Goal: Information Seeking & Learning: Learn about a topic

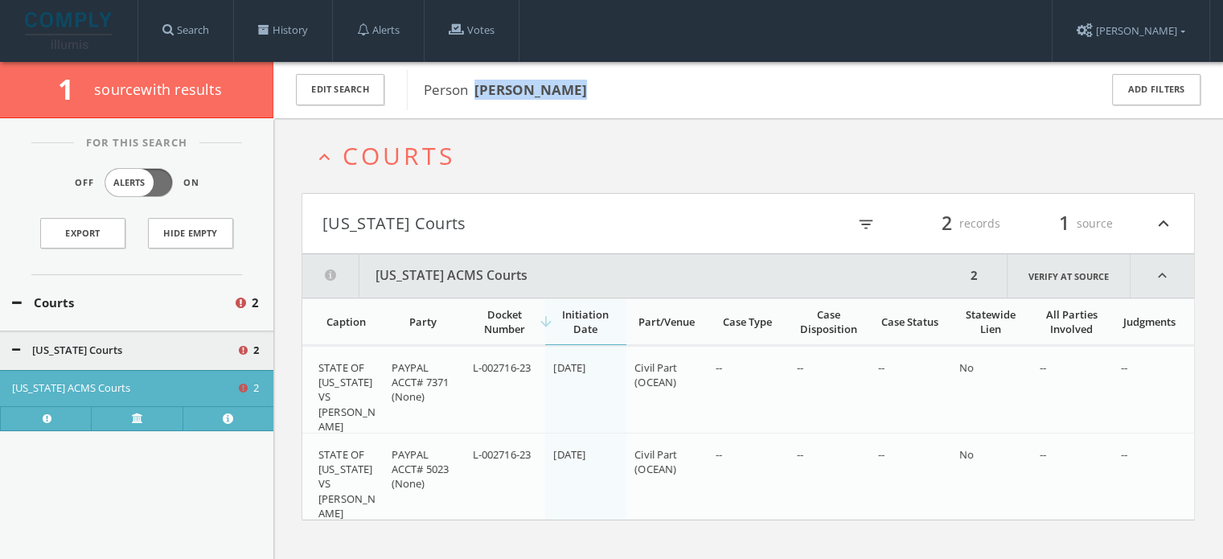
drag, startPoint x: 0, startPoint y: 0, endPoint x: 476, endPoint y: 90, distance: 484.3
click at [476, 90] on span "Person [PERSON_NAME]" at bounding box center [751, 90] width 654 height 21
copy b "[PERSON_NAME]"
click at [280, 15] on link "History" at bounding box center [283, 30] width 98 height 61
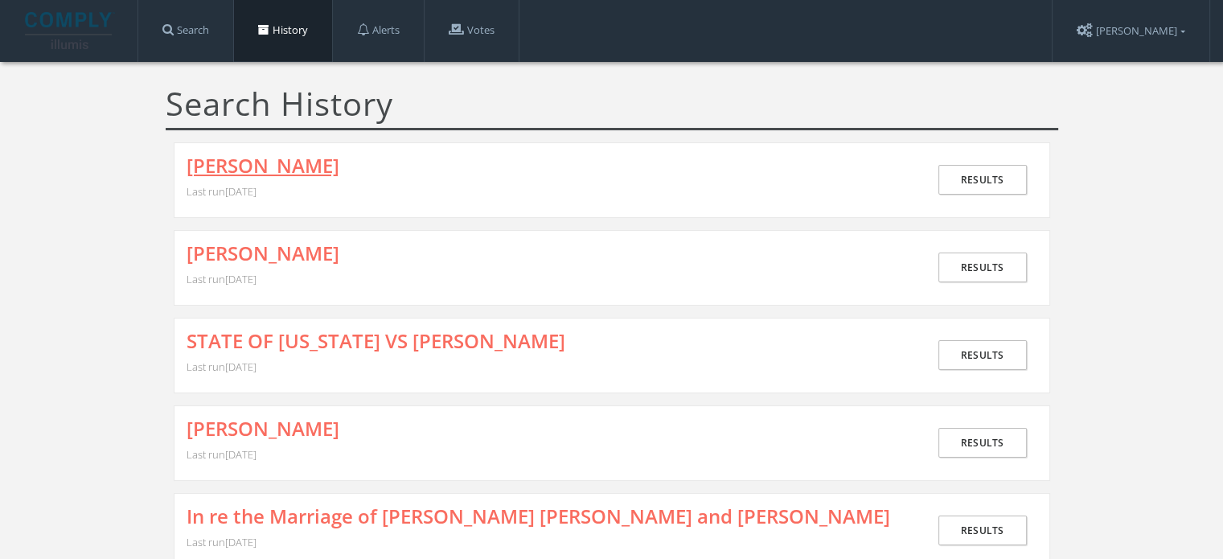
click at [293, 163] on link "[PERSON_NAME]" at bounding box center [262, 165] width 153 height 21
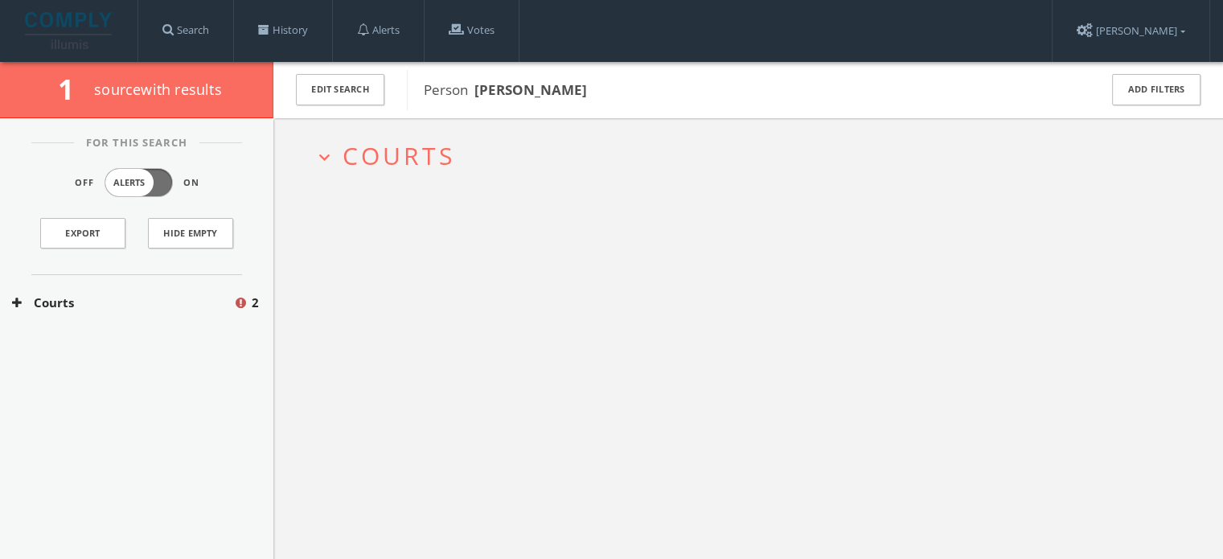
click at [406, 156] on span "Courts" at bounding box center [398, 155] width 113 height 33
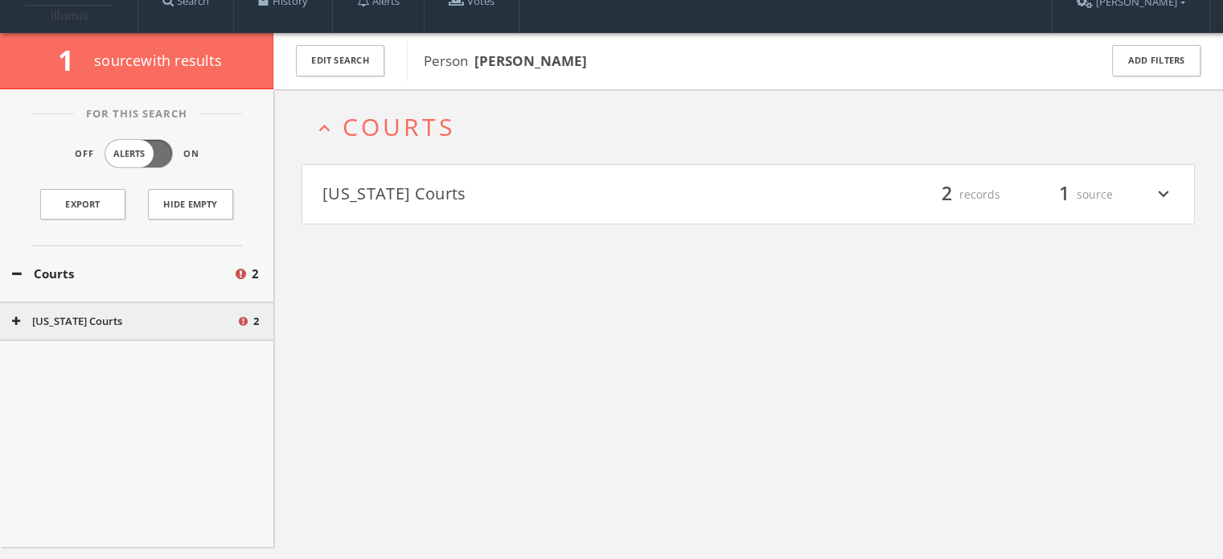
click at [418, 195] on button "[US_STATE] Courts" at bounding box center [535, 194] width 426 height 27
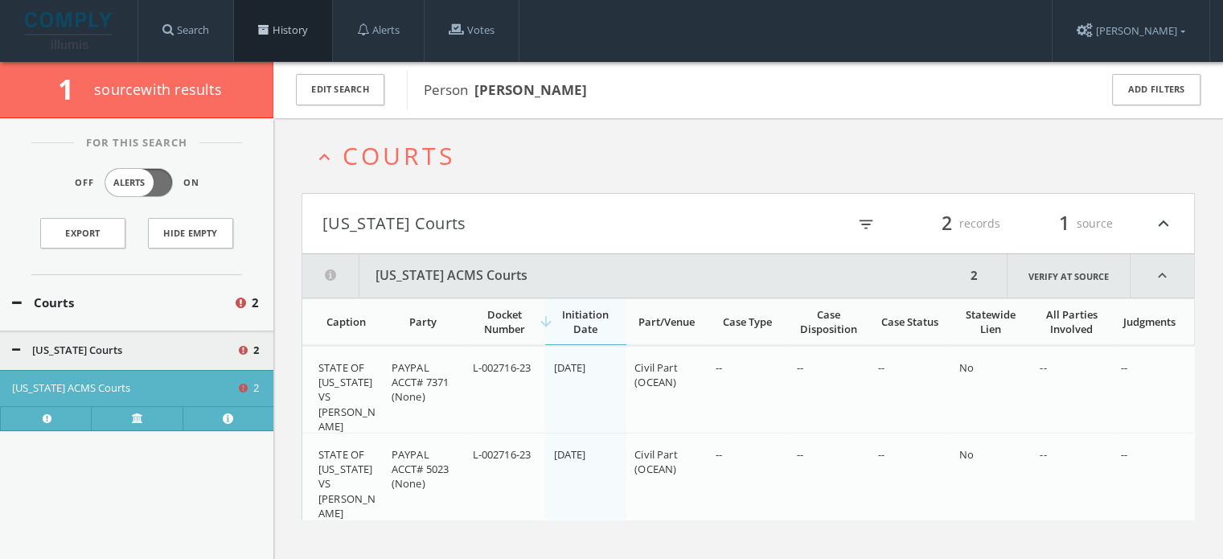
click at [256, 38] on link "History" at bounding box center [283, 30] width 98 height 61
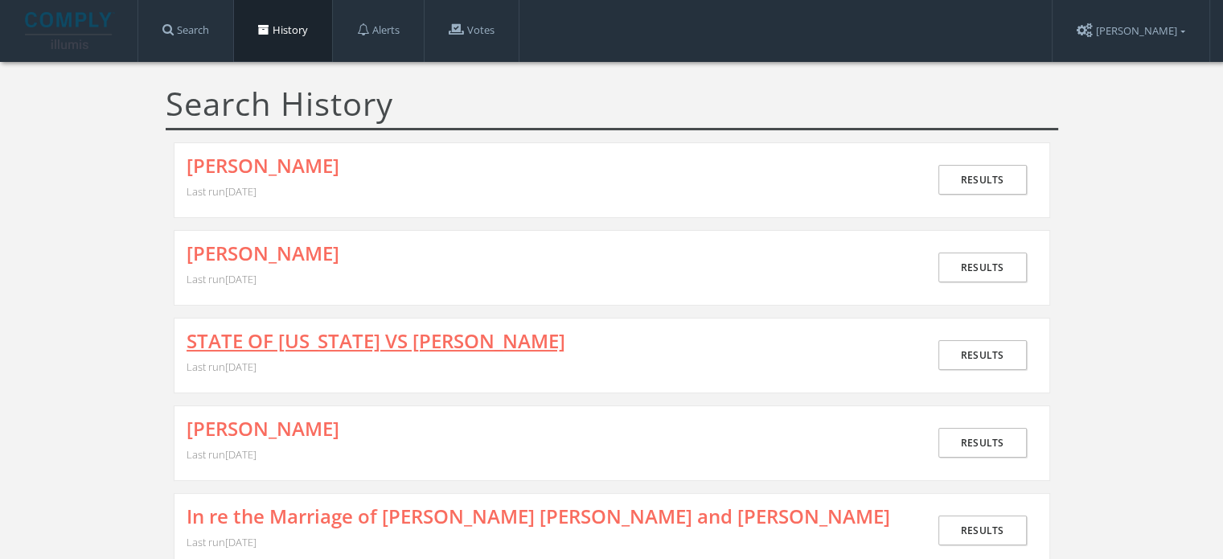
click at [328, 342] on link "STATE OF [US_STATE] VS [PERSON_NAME]" at bounding box center [375, 340] width 379 height 21
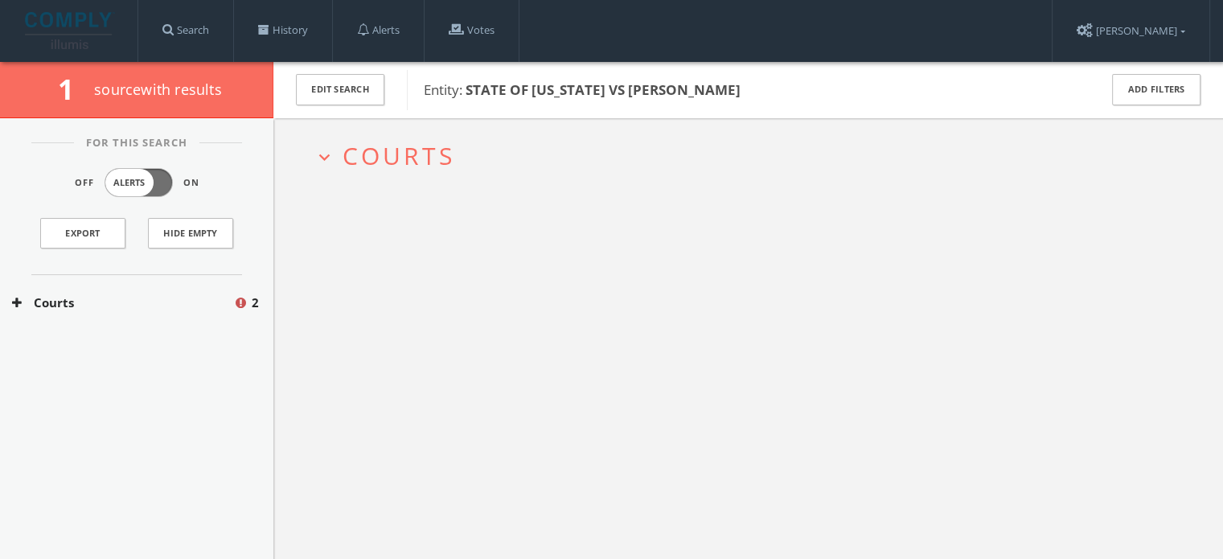
click at [420, 173] on h2 "expand_more Courts" at bounding box center [747, 155] width 893 height 75
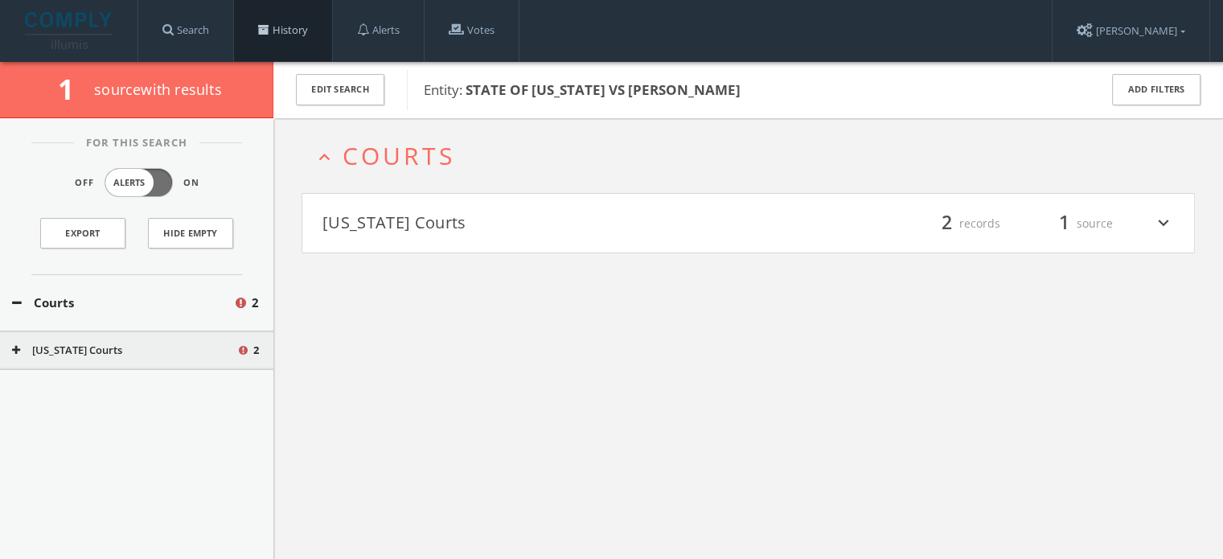
click at [299, 31] on link "History" at bounding box center [283, 30] width 98 height 61
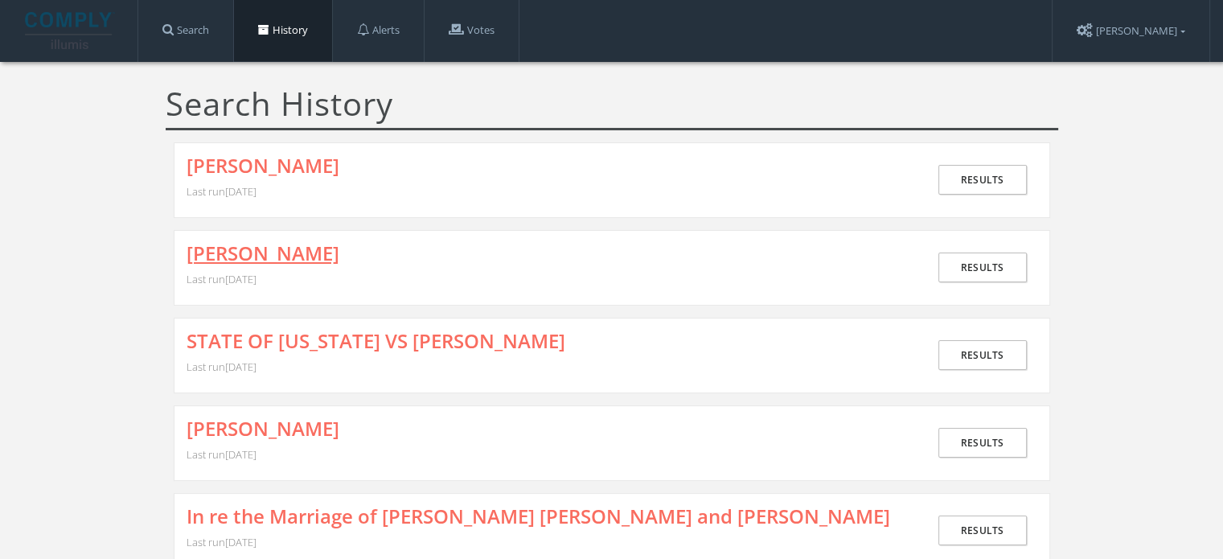
click at [271, 247] on link "[PERSON_NAME]" at bounding box center [262, 253] width 153 height 21
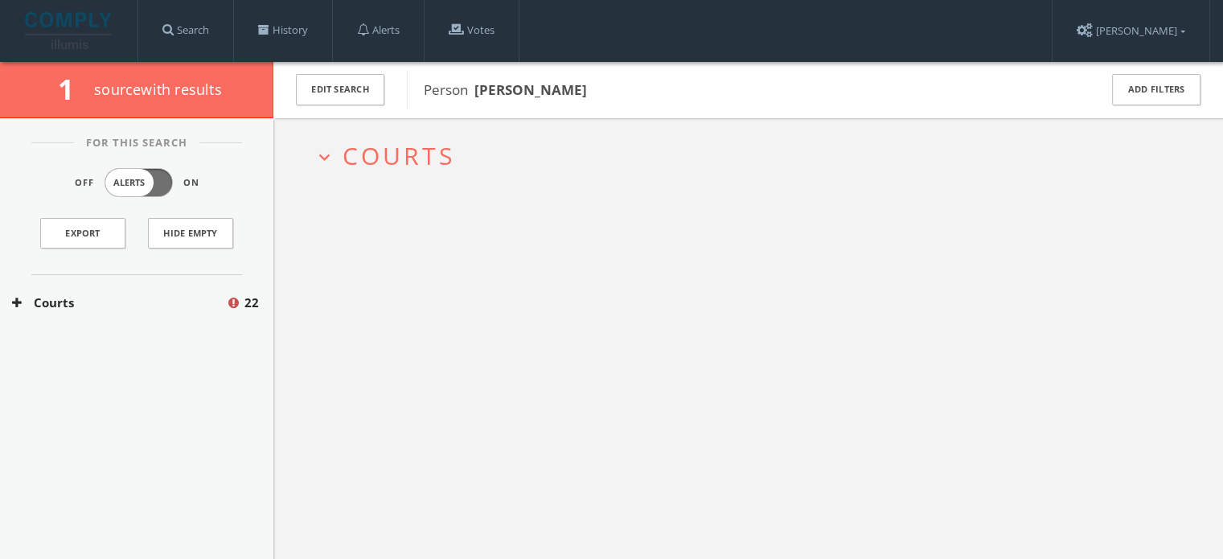
click at [423, 158] on span "Courts" at bounding box center [398, 155] width 113 height 33
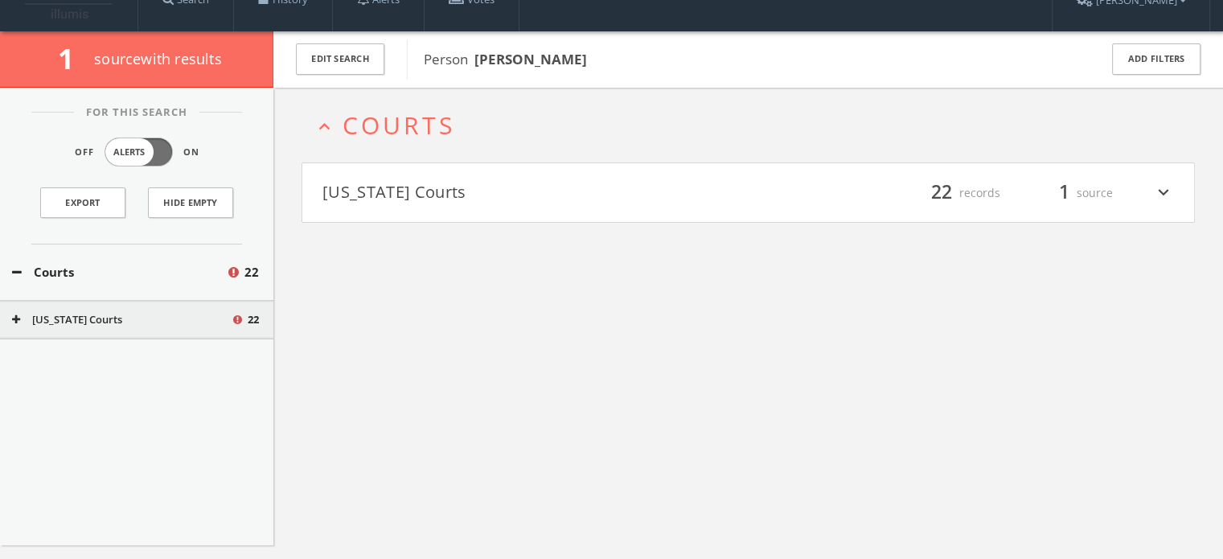
click at [428, 192] on button "[US_STATE] Courts" at bounding box center [535, 192] width 426 height 27
